Goal: Information Seeking & Learning: Learn about a topic

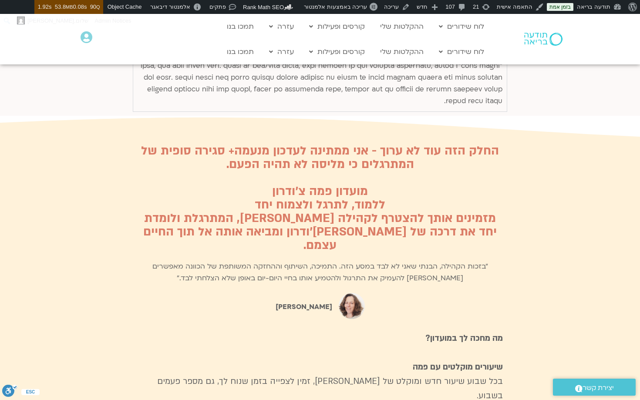
scroll to position [3018, 0]
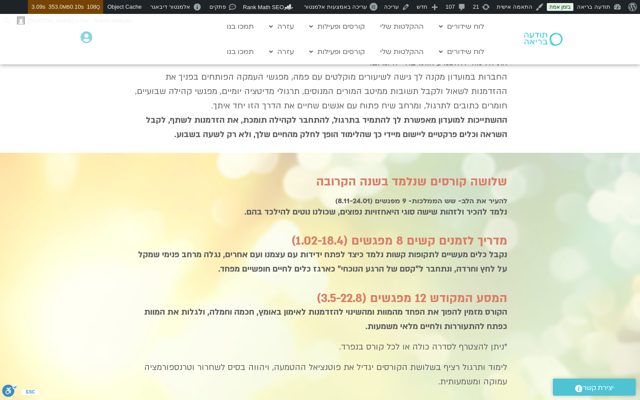
scroll to position [893, 0]
